Goal: Find specific page/section: Find specific page/section

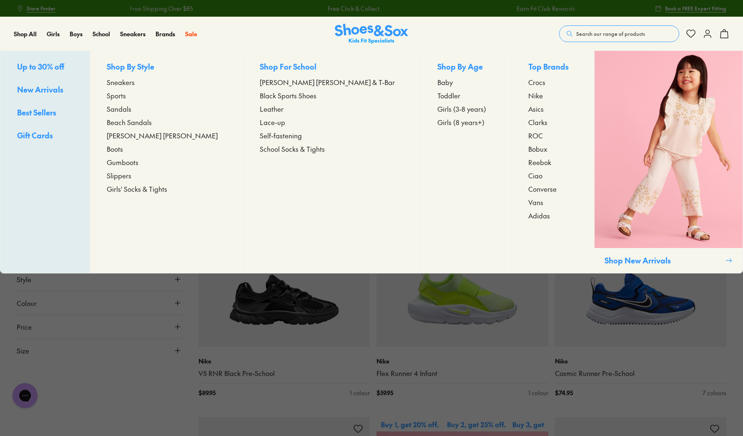
click at [437, 123] on span "Girls (8 years+)" at bounding box center [460, 122] width 47 height 10
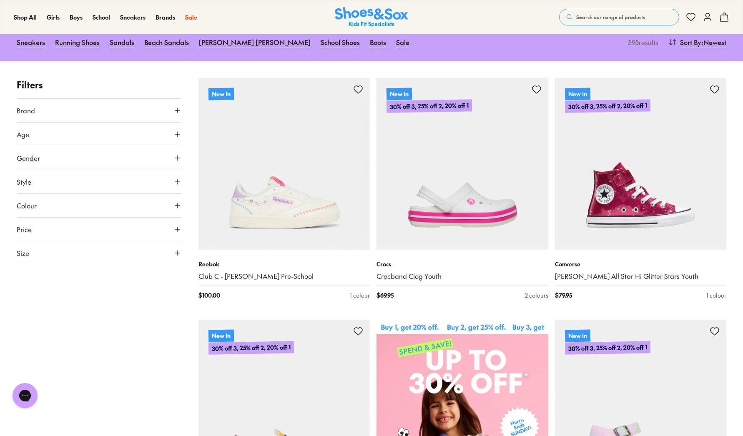
click at [170, 105] on button "Brand" at bounding box center [99, 110] width 165 height 23
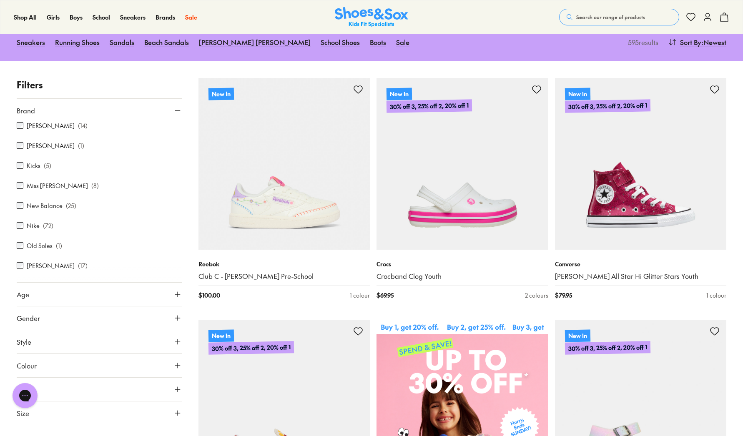
scroll to position [248, 0]
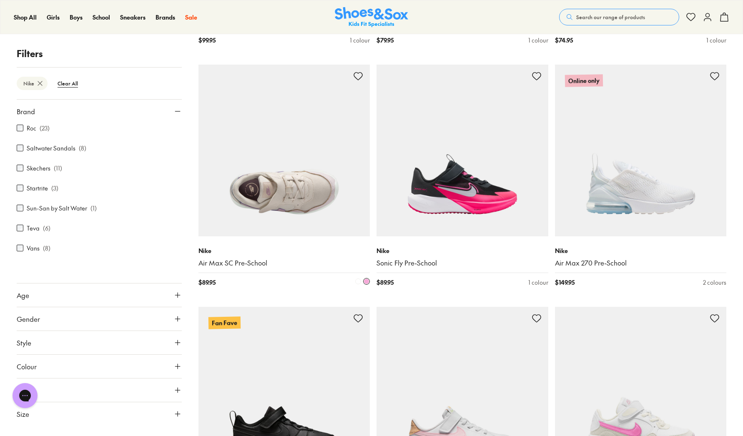
scroll to position [1314, 0]
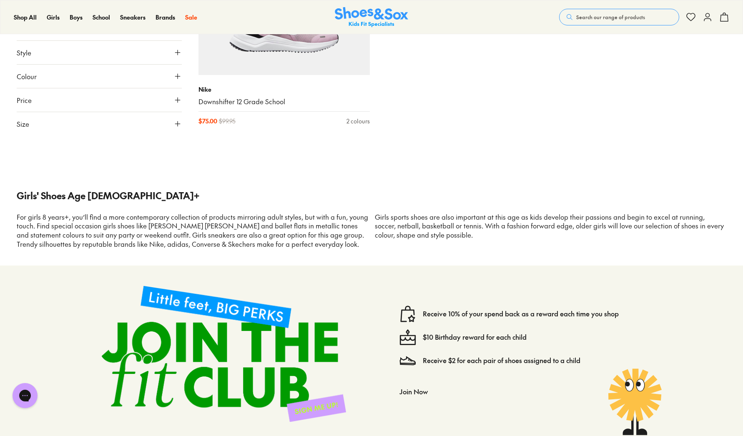
scroll to position [6076, 0]
